Goal: Transaction & Acquisition: Book appointment/travel/reservation

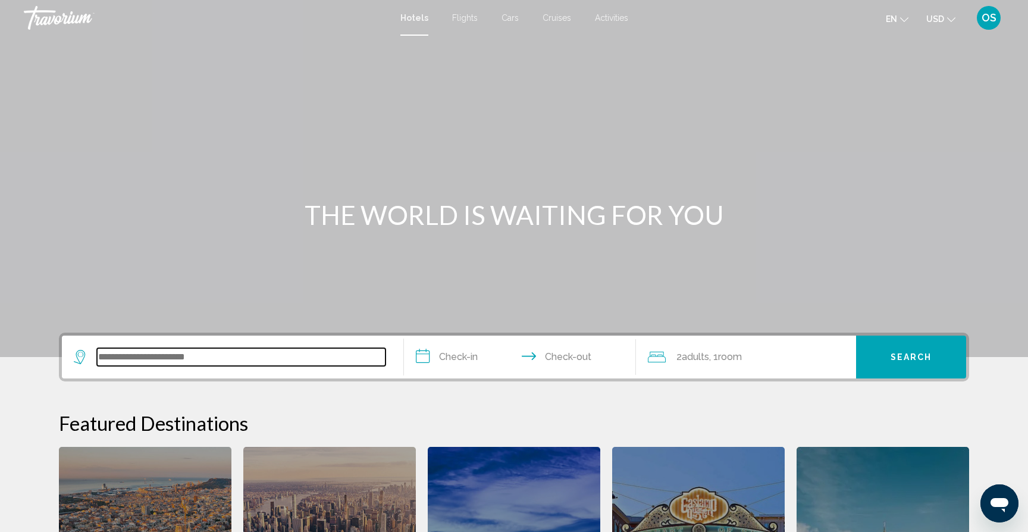
click at [330, 351] on input "Search widget" at bounding box center [241, 357] width 288 height 18
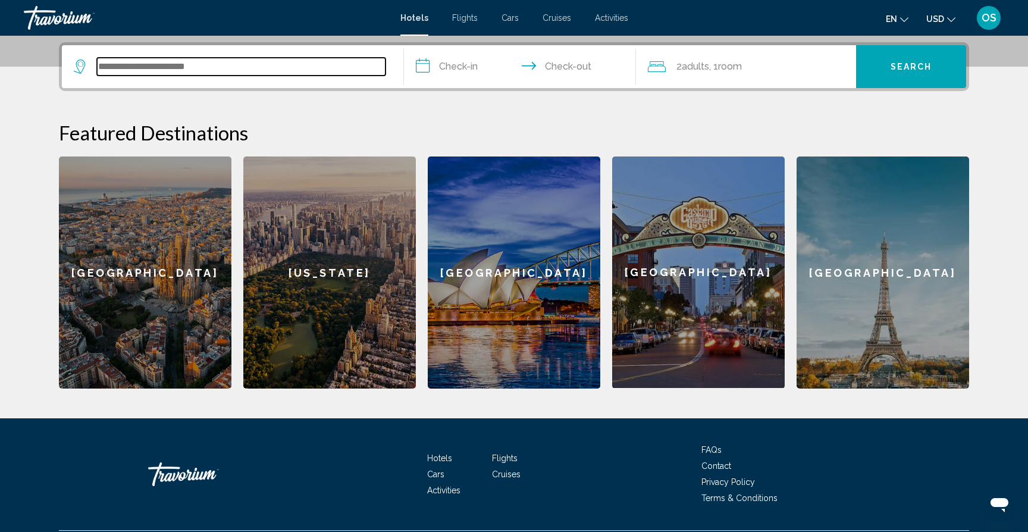
scroll to position [294, 0]
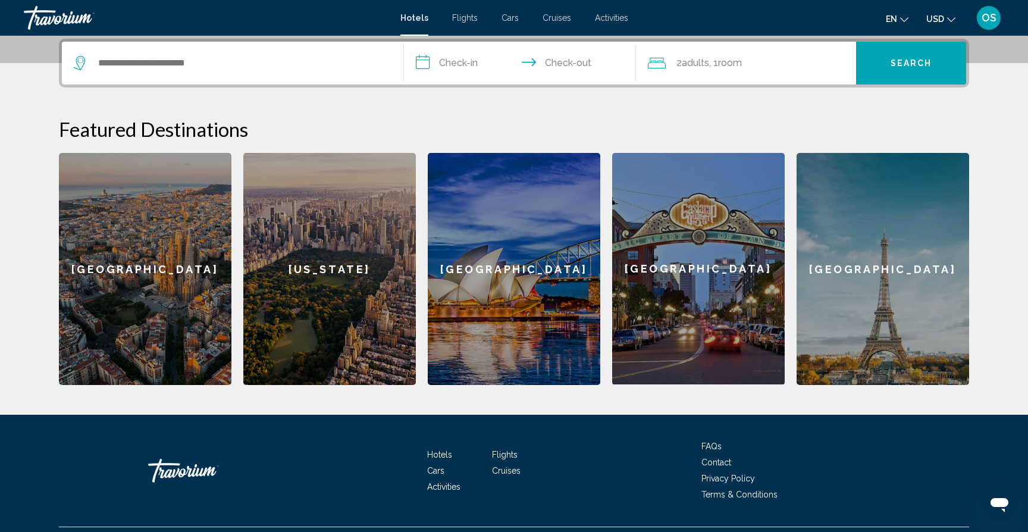
click at [698, 286] on div "[GEOGRAPHIC_DATA]" at bounding box center [698, 268] width 172 height 231
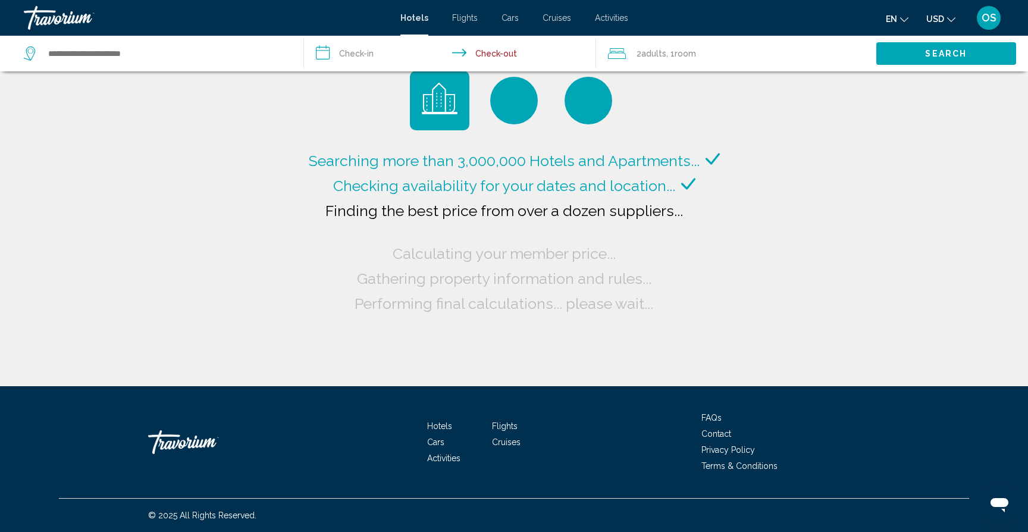
click at [647, 51] on span "Adults" at bounding box center [653, 54] width 25 height 10
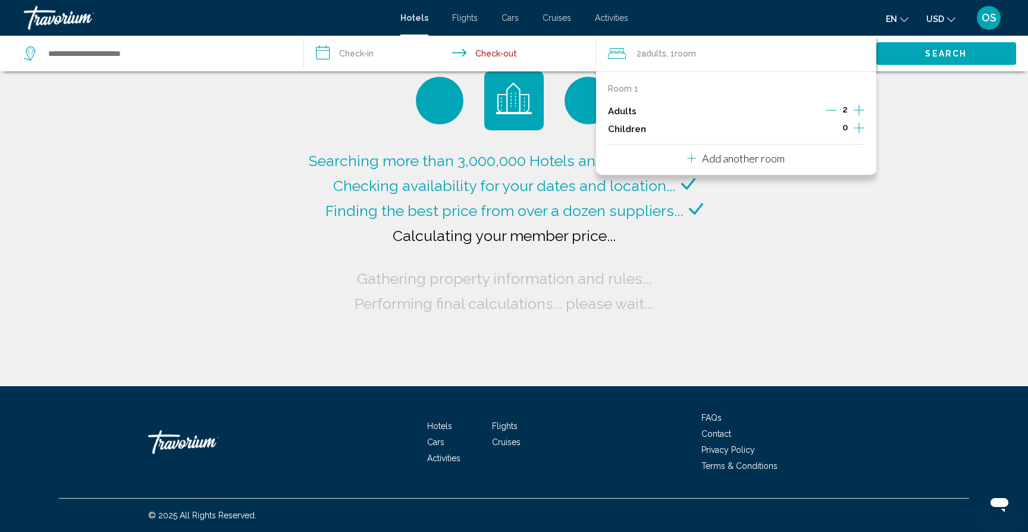
click at [861, 121] on icon "Increment children" at bounding box center [859, 128] width 11 height 14
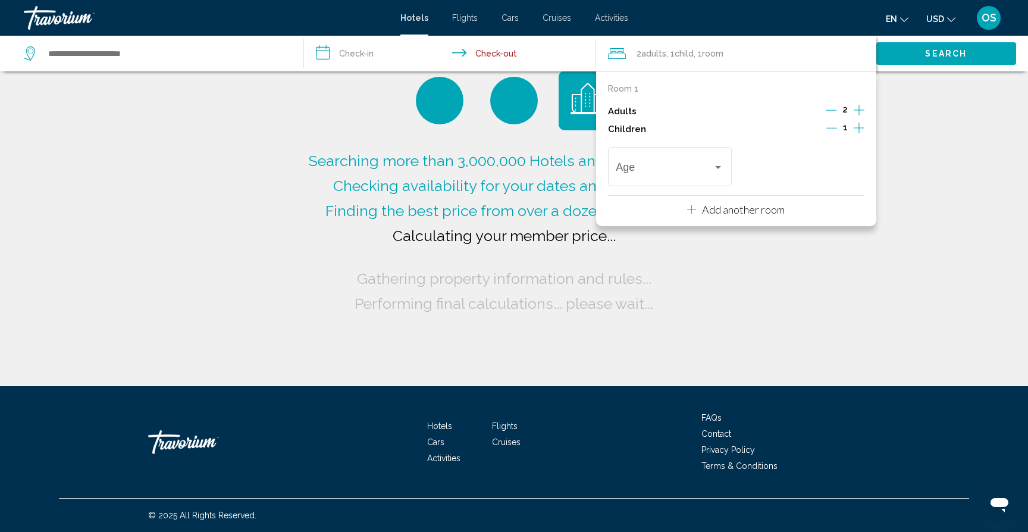
click at [861, 121] on icon "Increment children" at bounding box center [859, 128] width 11 height 14
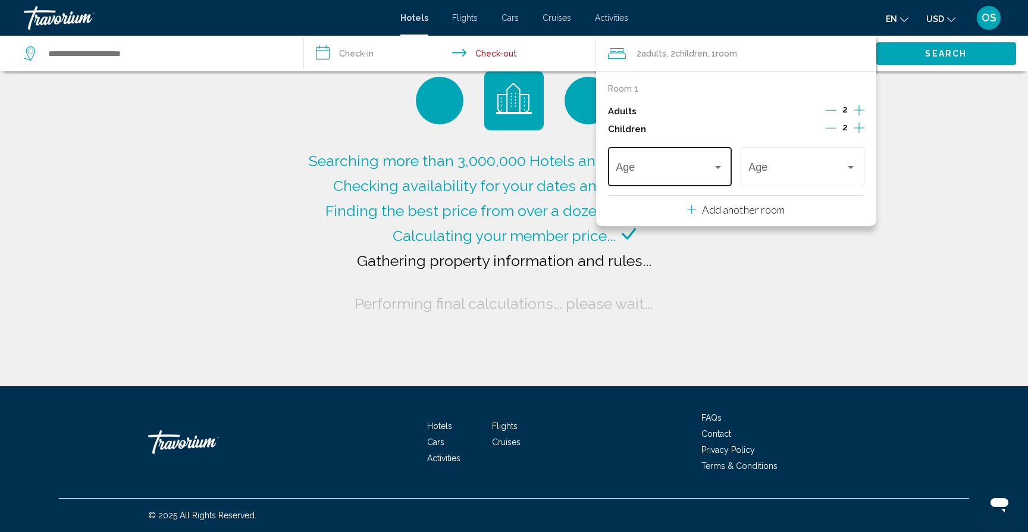
click at [715, 171] on div "Travelers: 2 adults, 2 children" at bounding box center [718, 167] width 11 height 10
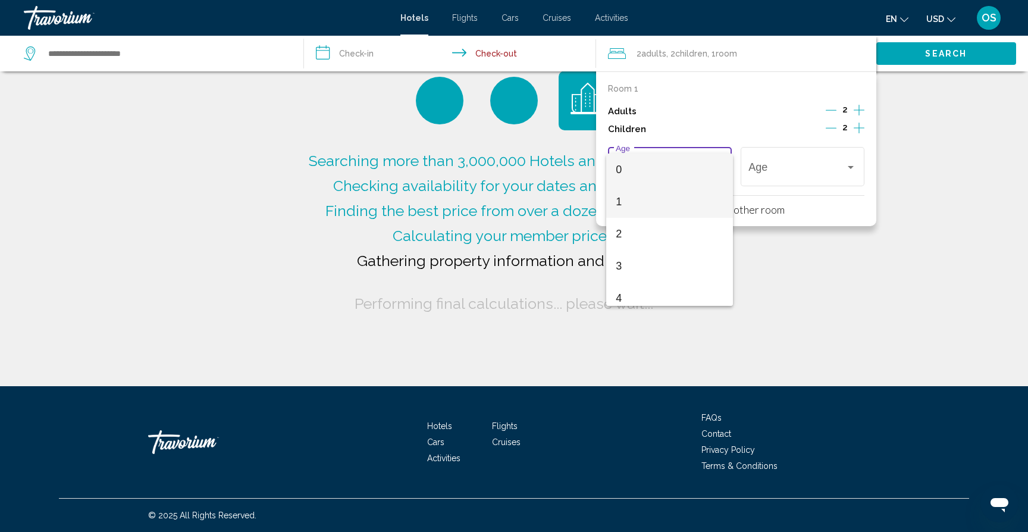
click at [673, 196] on span "1" at bounding box center [670, 202] width 108 height 32
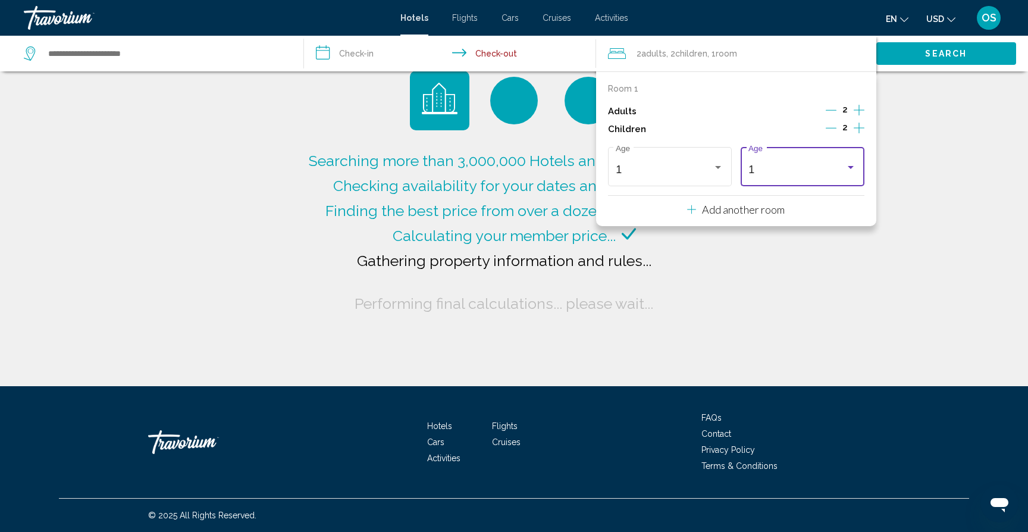
click at [774, 161] on div "1 Age" at bounding box center [802, 165] width 108 height 42
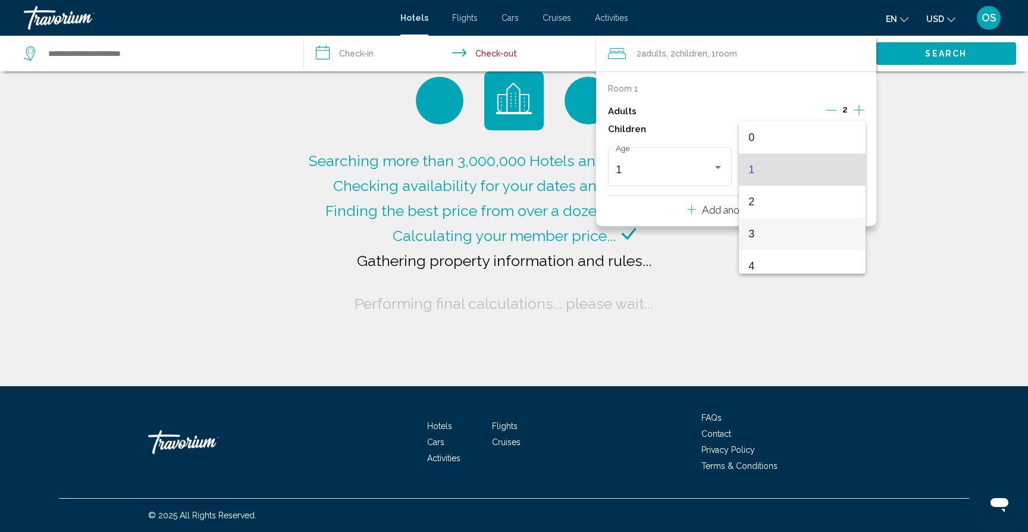
type input "**********"
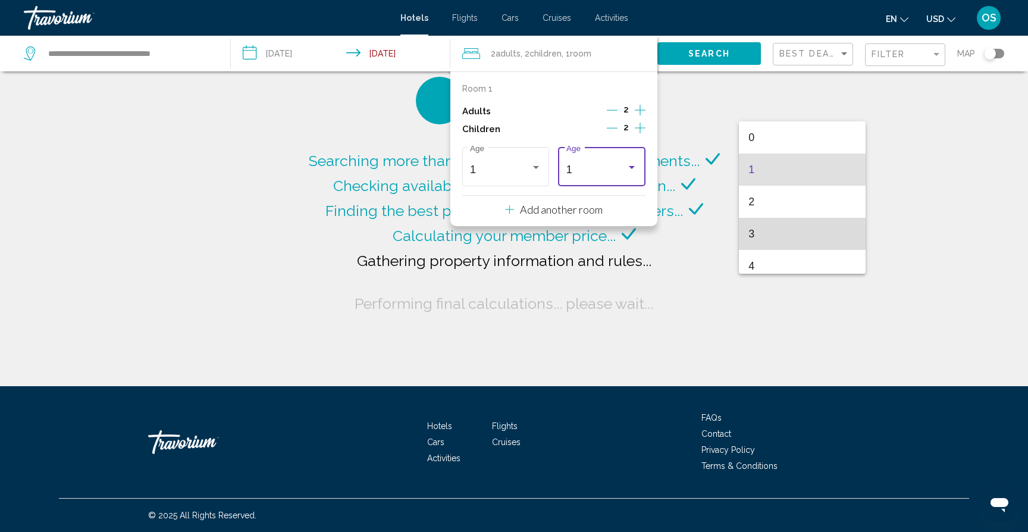
click at [788, 227] on span "3" at bounding box center [802, 234] width 108 height 32
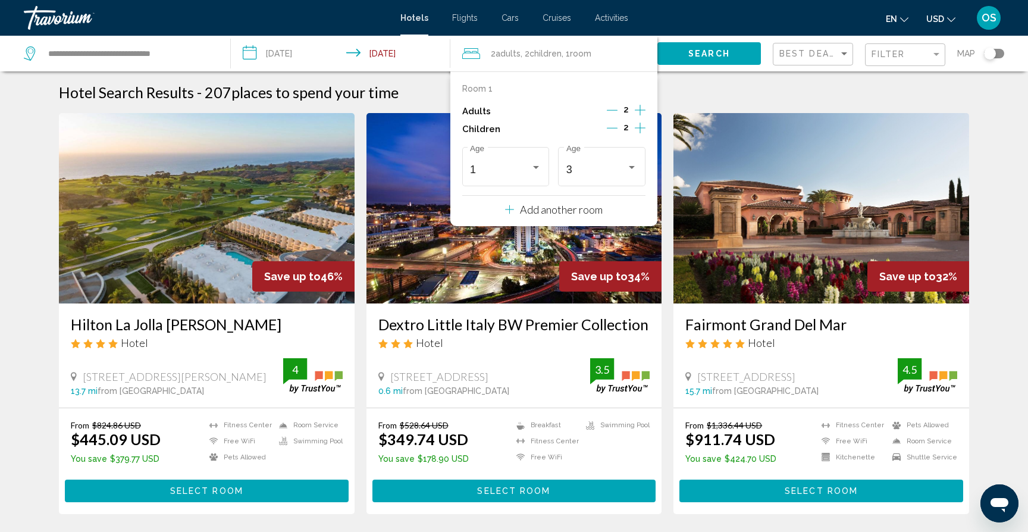
click at [726, 209] on img "Main content" at bounding box center [821, 208] width 296 height 190
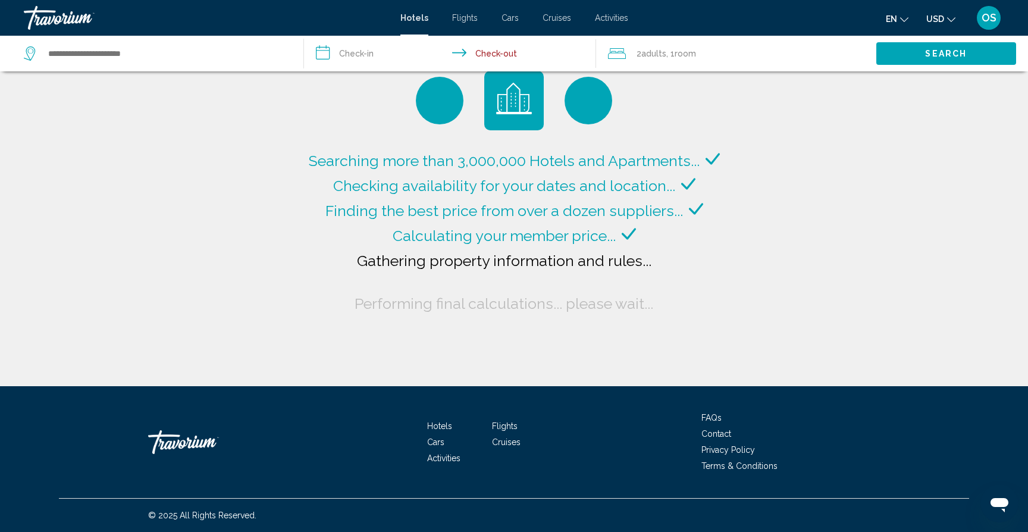
type input "**********"
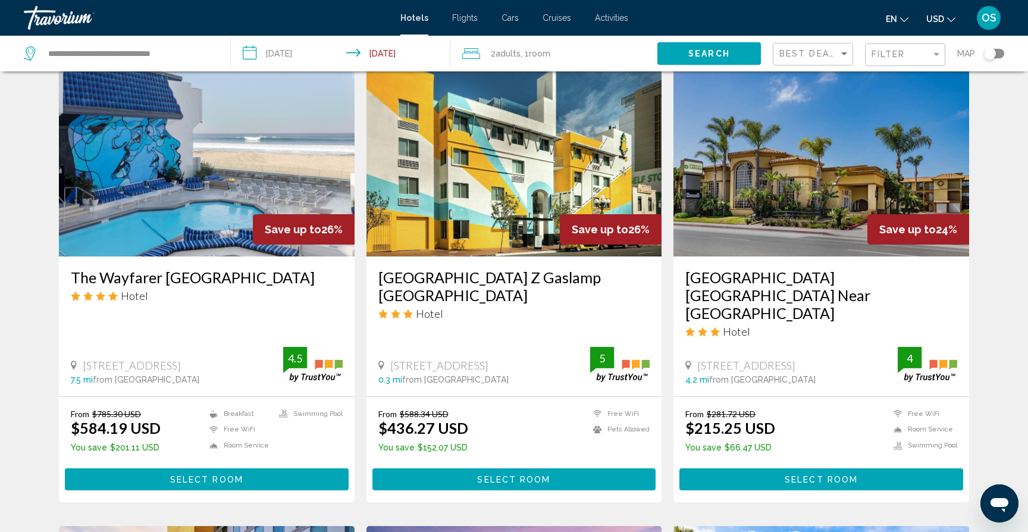
scroll to position [916, 0]
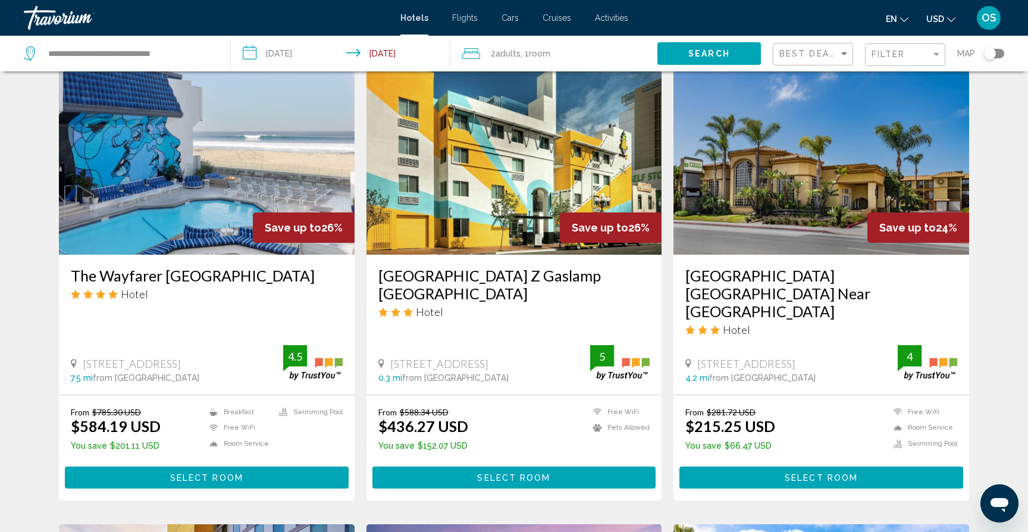
click at [232, 180] on img "Main content" at bounding box center [207, 159] width 296 height 190
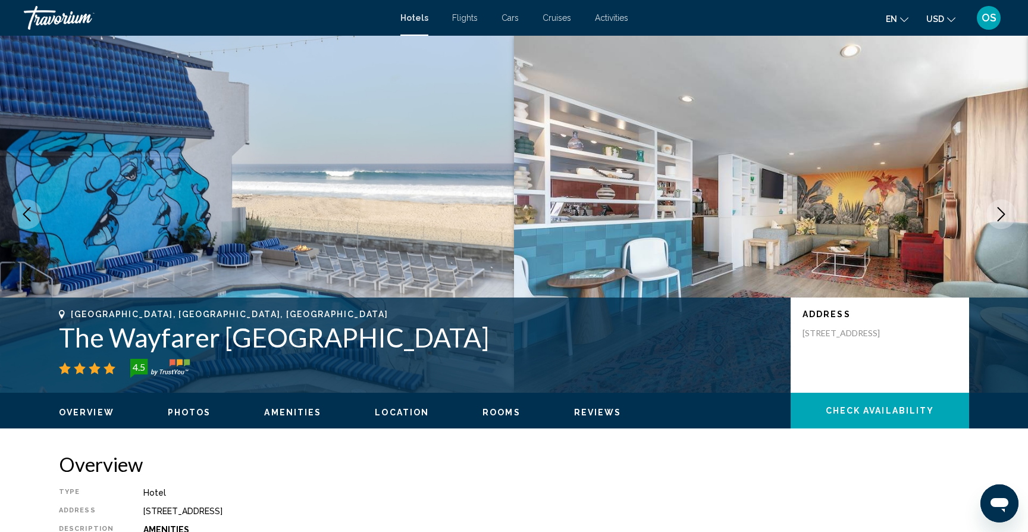
click at [1000, 193] on img "Main content" at bounding box center [771, 214] width 514 height 357
click at [998, 207] on icon "Next image" at bounding box center [1001, 214] width 14 height 14
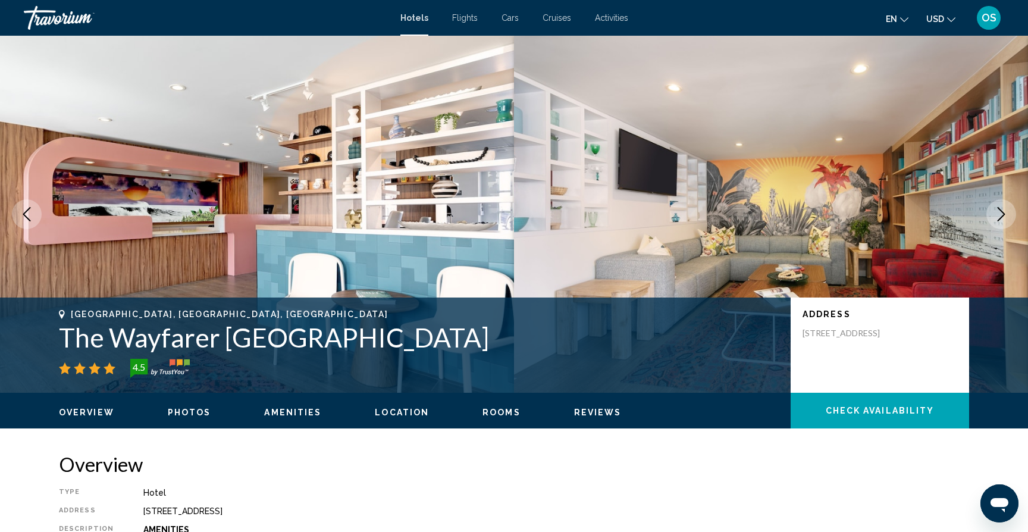
click at [998, 206] on button "Next image" at bounding box center [1001, 214] width 30 height 30
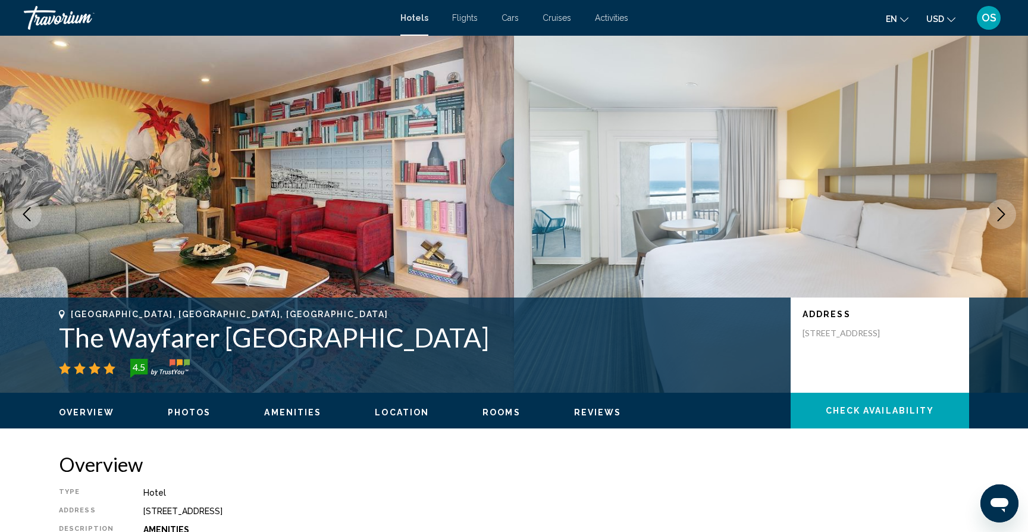
click at [998, 206] on button "Next image" at bounding box center [1001, 214] width 30 height 30
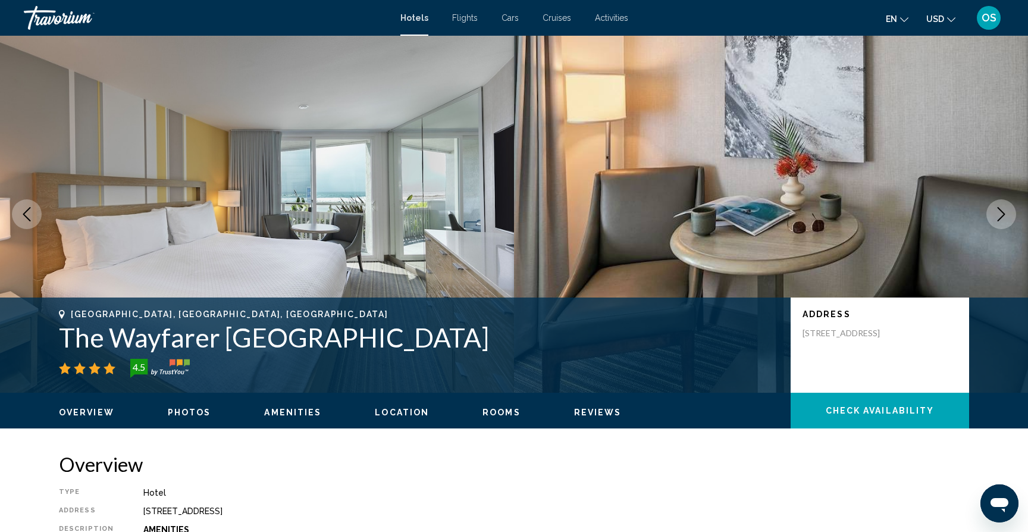
click at [998, 206] on button "Next image" at bounding box center [1001, 214] width 30 height 30
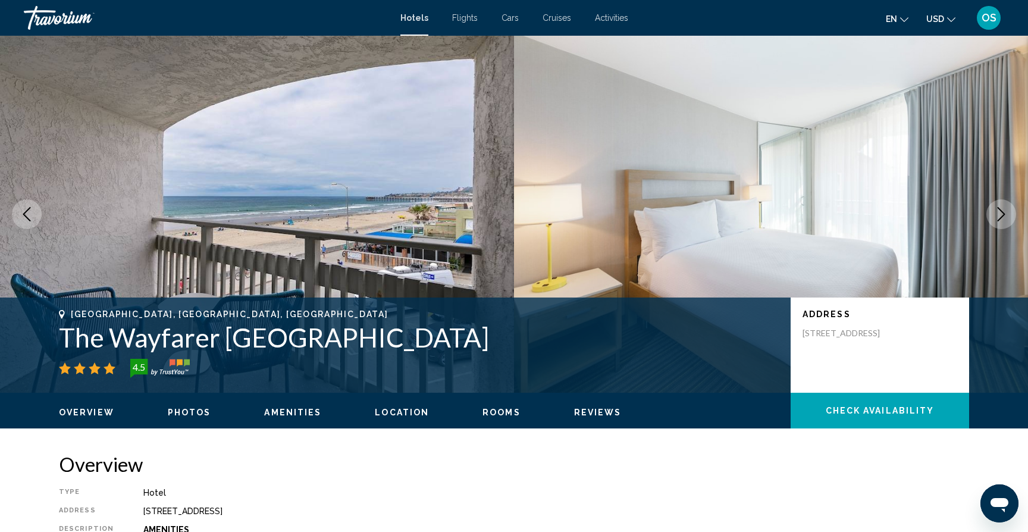
click at [998, 206] on button "Next image" at bounding box center [1001, 214] width 30 height 30
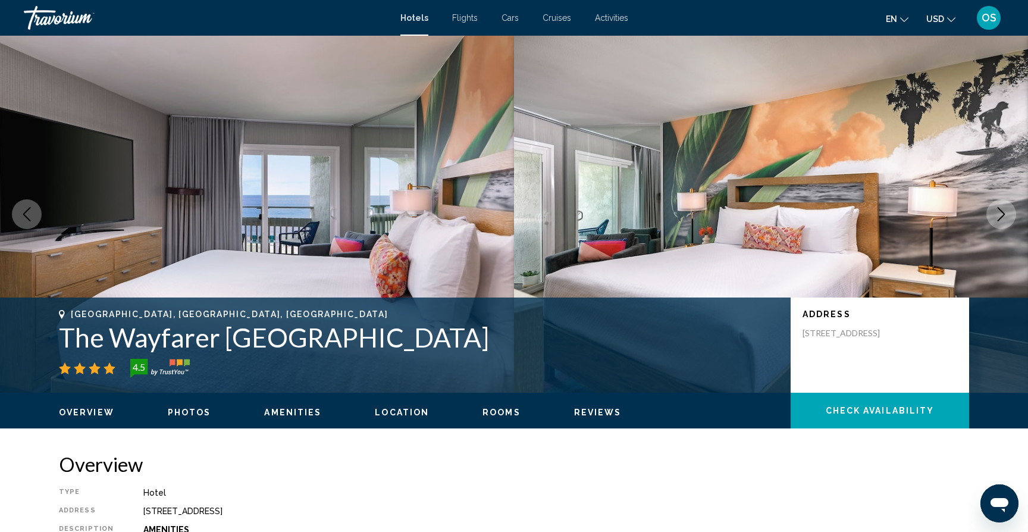
click at [999, 207] on icon "Next image" at bounding box center [1001, 214] width 14 height 14
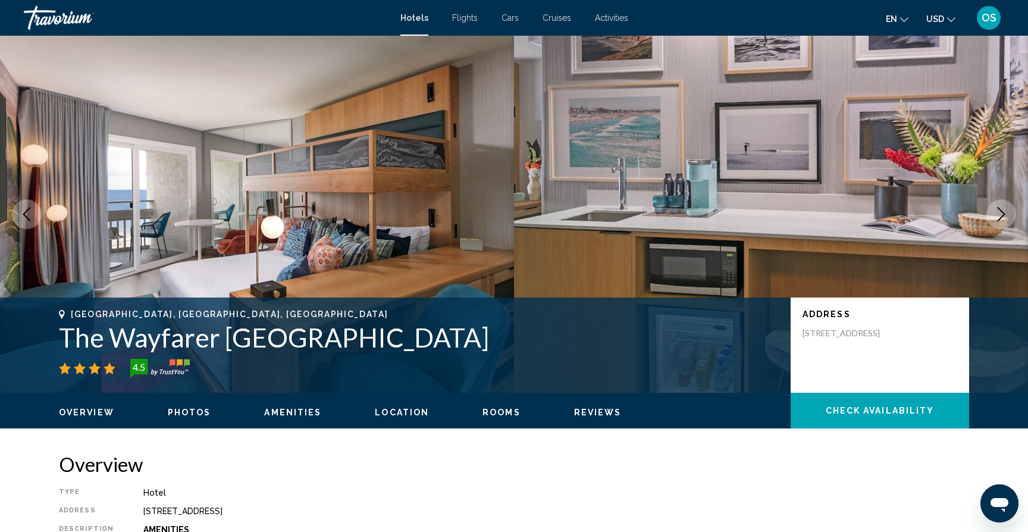
click at [999, 207] on icon "Next image" at bounding box center [1001, 214] width 14 height 14
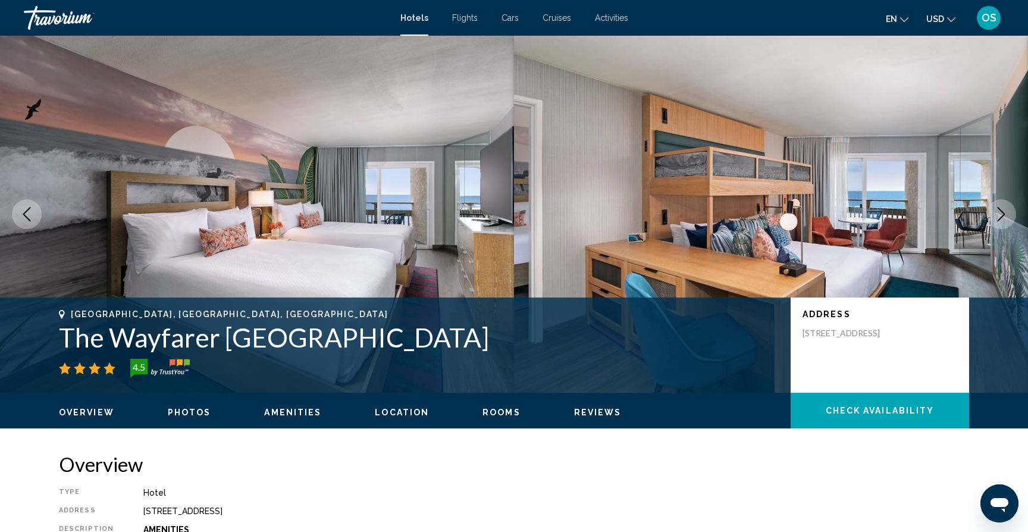
click at [999, 207] on icon "Next image" at bounding box center [1001, 214] width 14 height 14
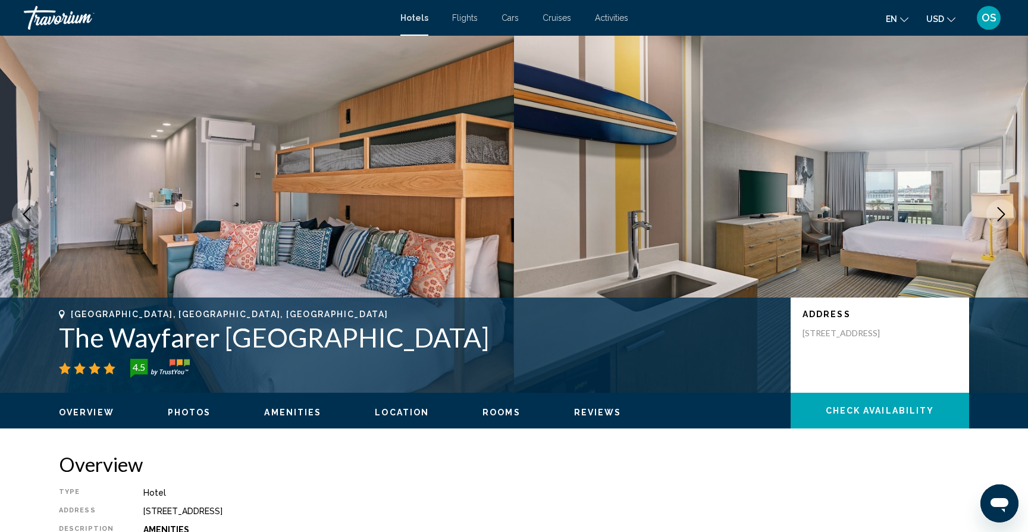
click at [998, 200] on button "Next image" at bounding box center [1001, 214] width 30 height 30
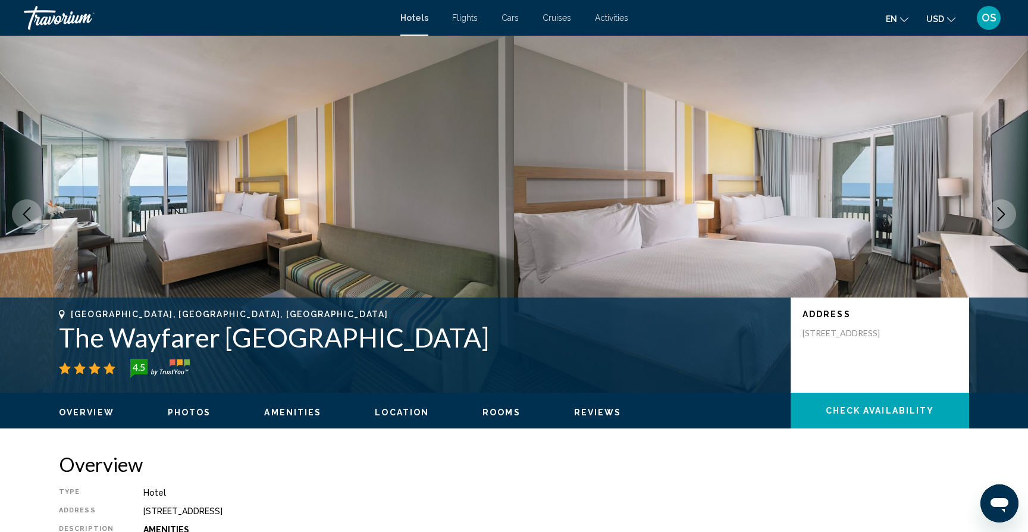
click at [998, 200] on button "Next image" at bounding box center [1001, 214] width 30 height 30
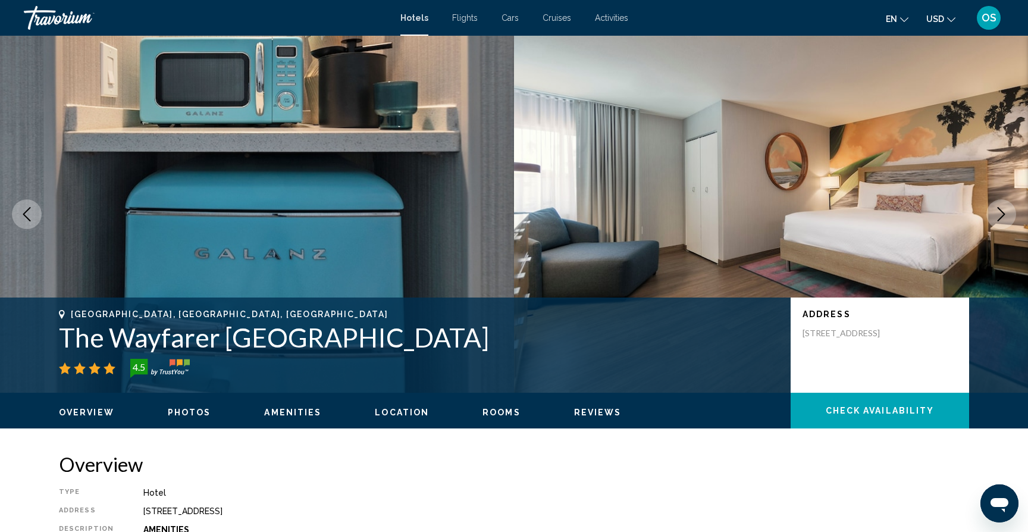
click at [998, 200] on button "Next image" at bounding box center [1001, 214] width 30 height 30
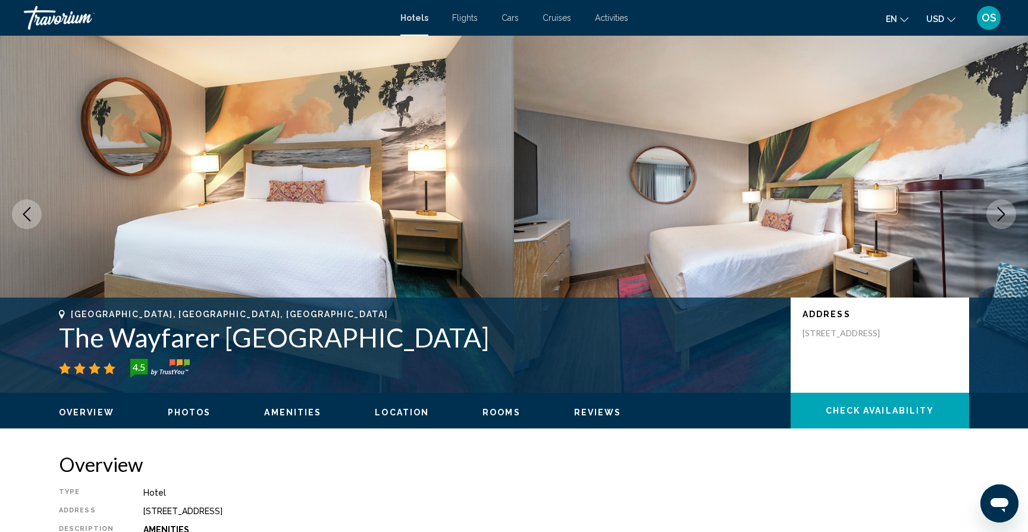
click at [998, 200] on button "Next image" at bounding box center [1001, 214] width 30 height 30
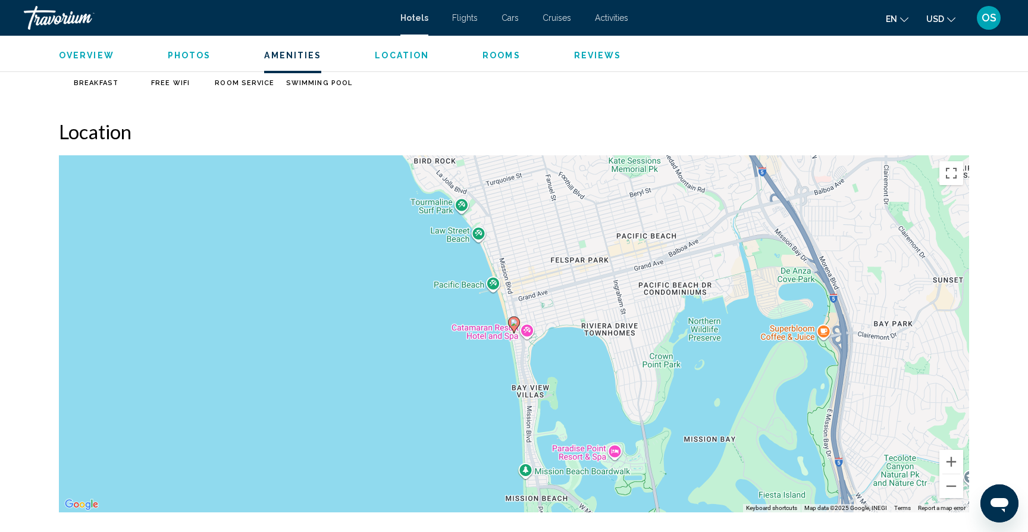
scroll to position [1125, 0]
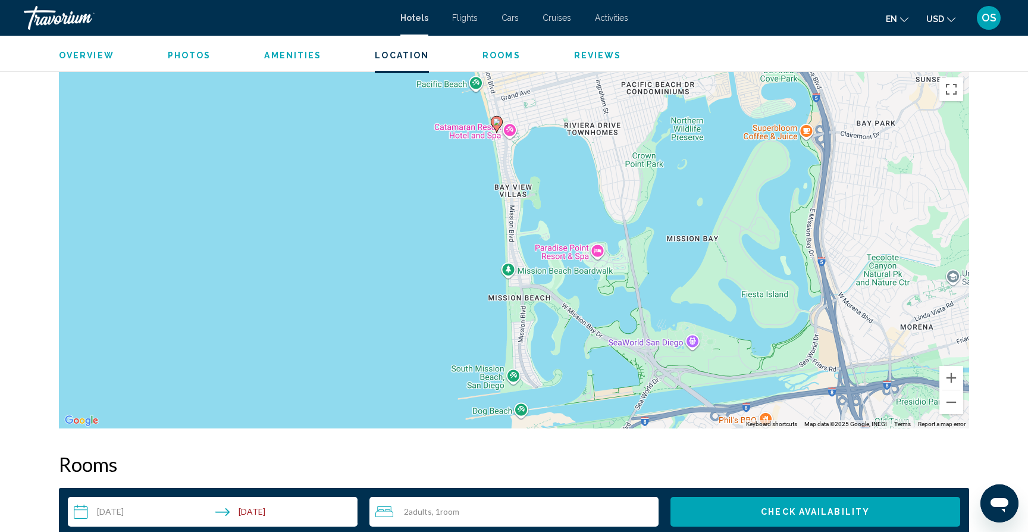
drag, startPoint x: 741, startPoint y: 326, endPoint x: 723, endPoint y: 207, distance: 120.3
click at [723, 207] on div "To activate drag with keyboard, press Alt + Enter. Once in keyboard drag state,…" at bounding box center [514, 249] width 910 height 357
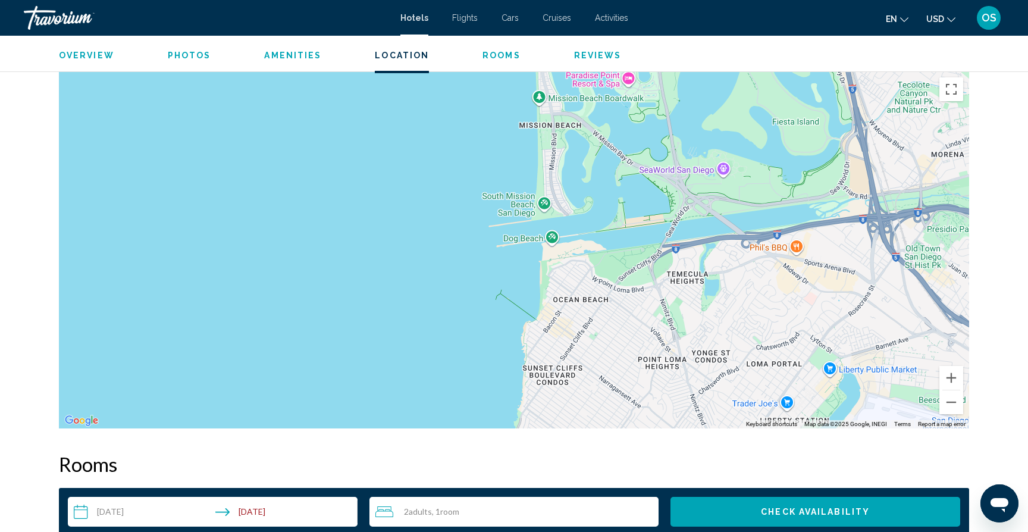
drag, startPoint x: 713, startPoint y: 299, endPoint x: 744, endPoint y: 126, distance: 176.4
click at [744, 126] on div "To activate drag with keyboard, press Alt + Enter. Once in keyboard drag state,…" at bounding box center [514, 249] width 910 height 357
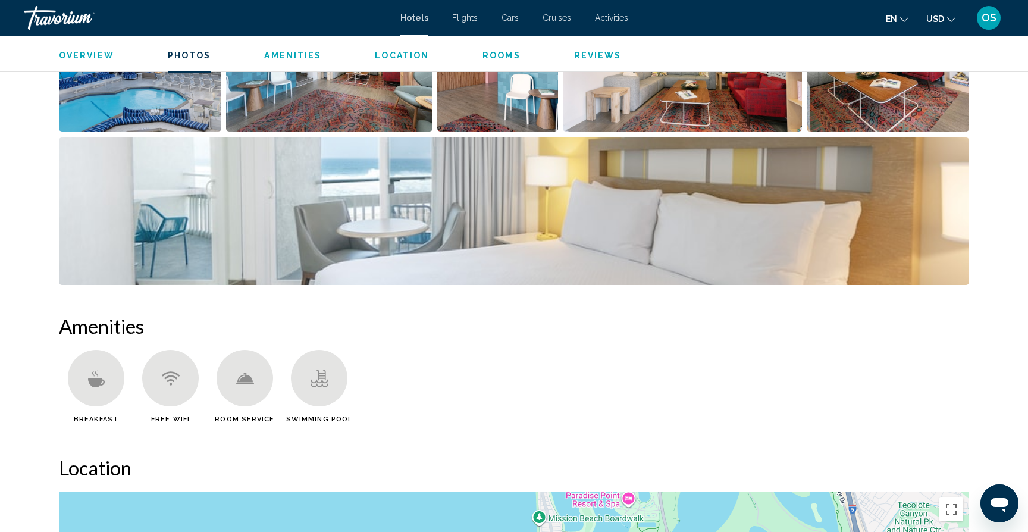
scroll to position [708, 0]
